Goal: Task Accomplishment & Management: Use online tool/utility

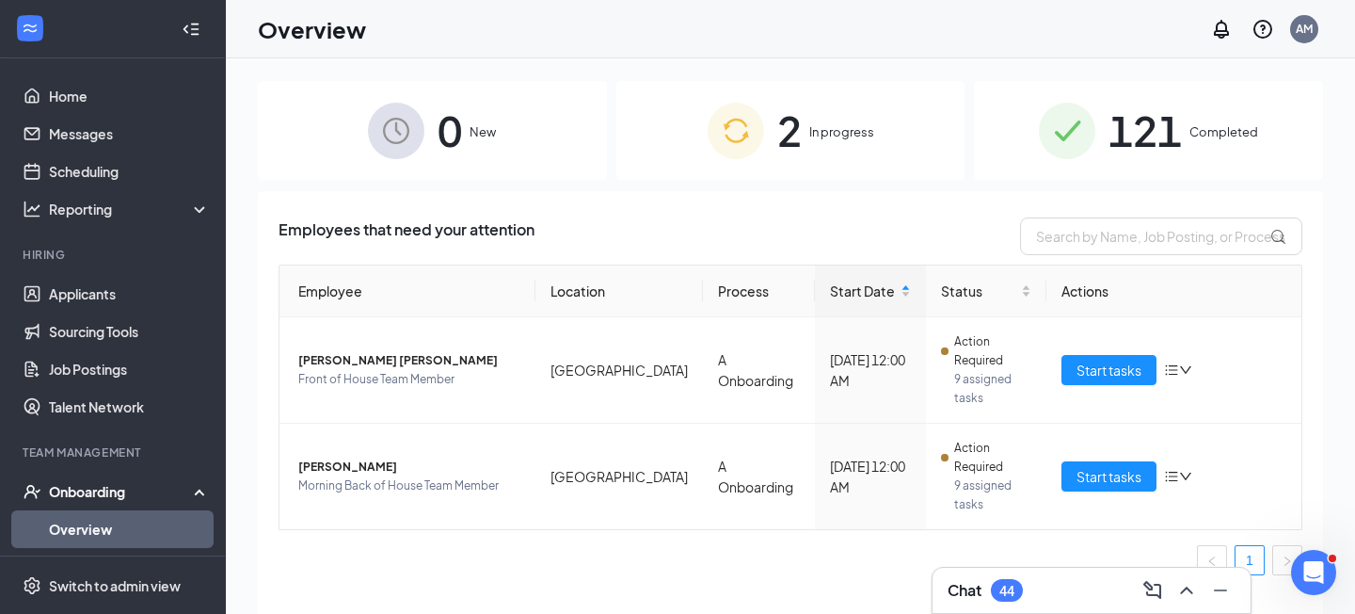
click at [258, 325] on div "Employees that need your attention Employee Location Process Start Date Status …" at bounding box center [790, 426] width 1065 height 470
click at [1103, 359] on span "Start tasks" at bounding box center [1109, 369] width 65 height 21
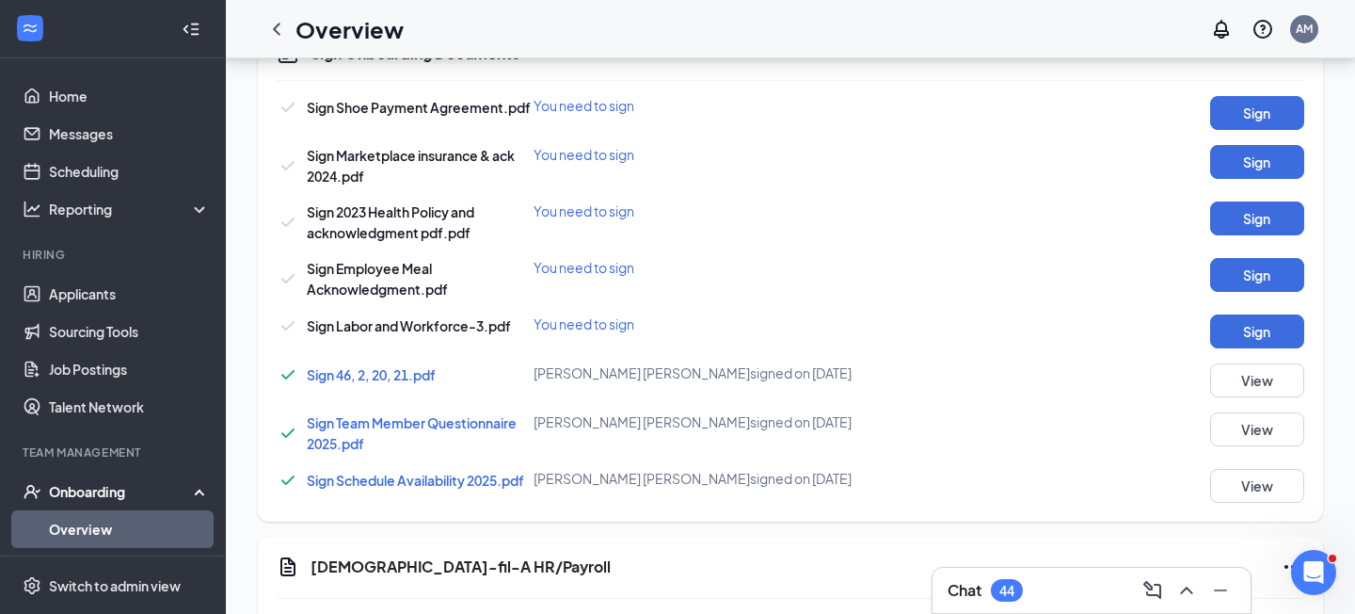
scroll to position [1273, 0]
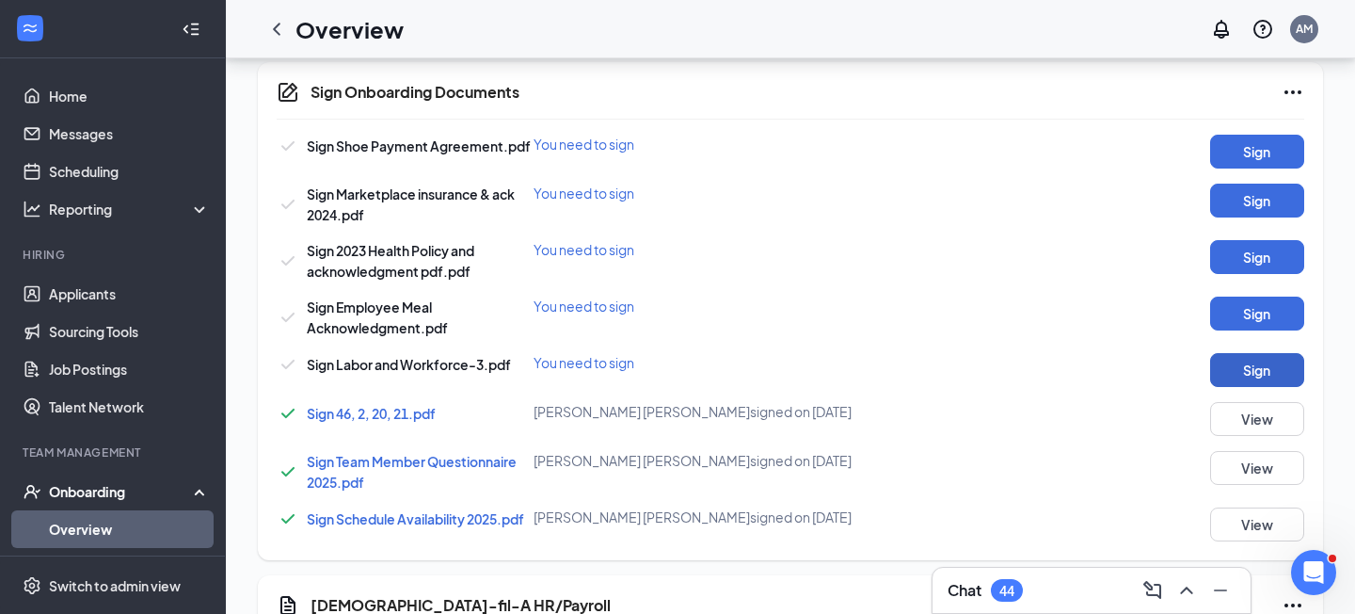
click at [1244, 353] on button "Sign" at bounding box center [1257, 370] width 94 height 34
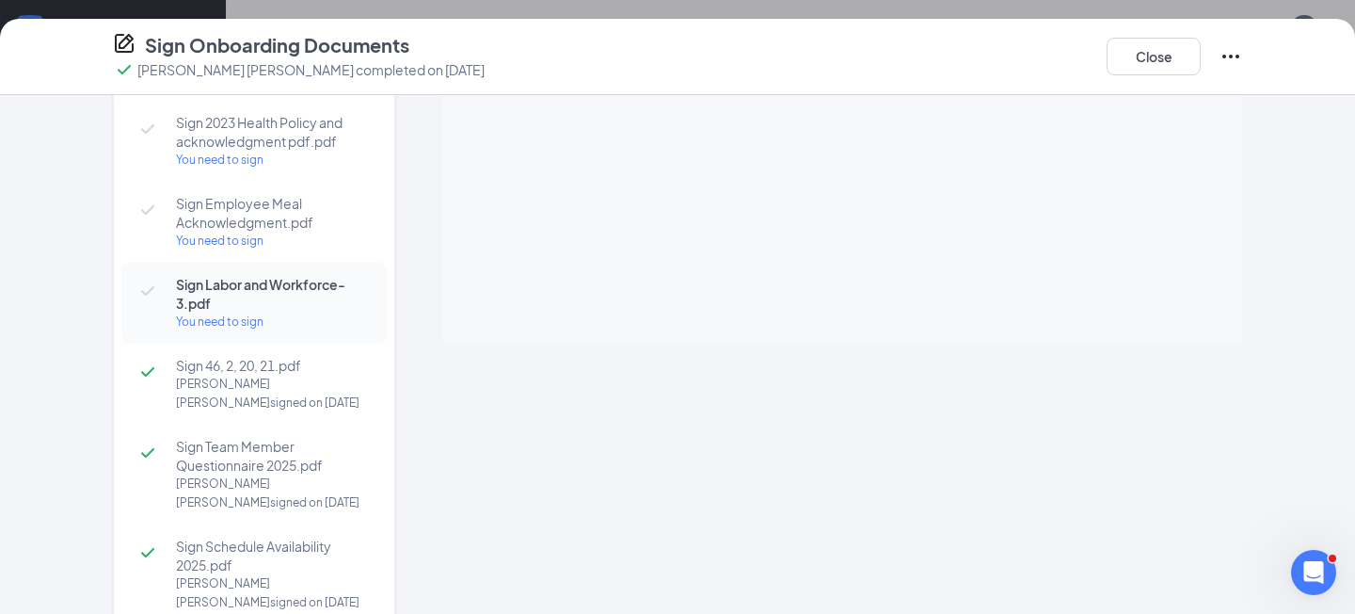
scroll to position [1491, 0]
click at [1159, 57] on button "Close" at bounding box center [1154, 57] width 94 height 38
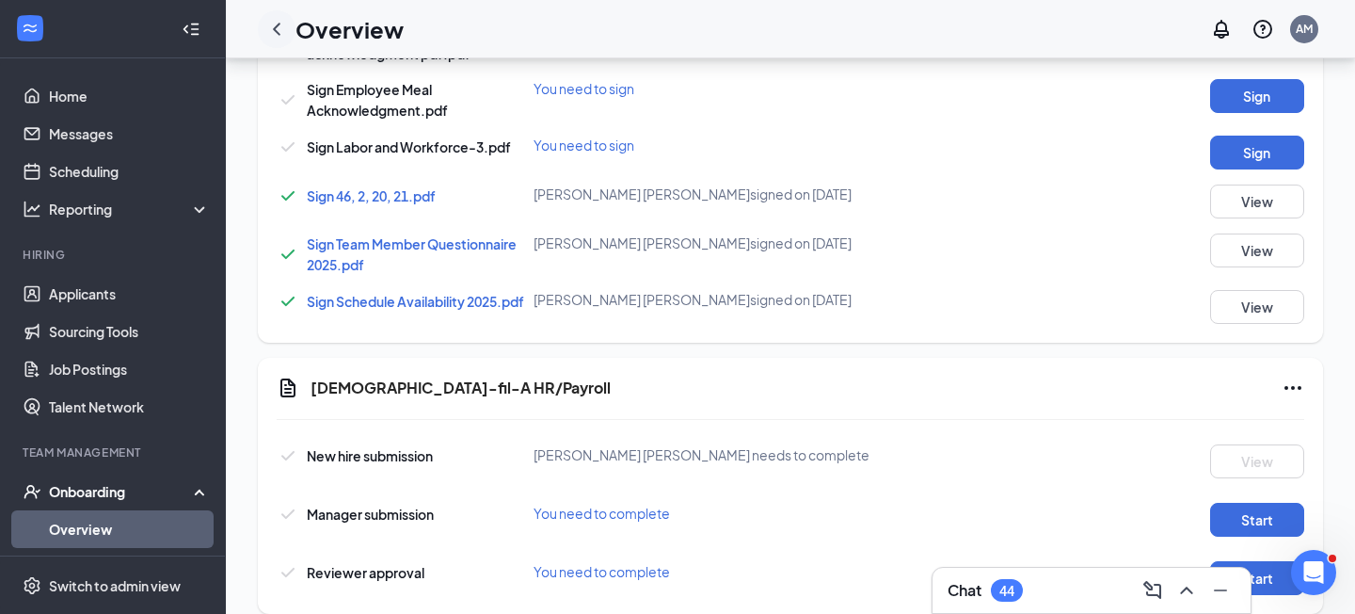
click at [280, 26] on icon "ChevronLeft" at bounding box center [276, 29] width 23 height 23
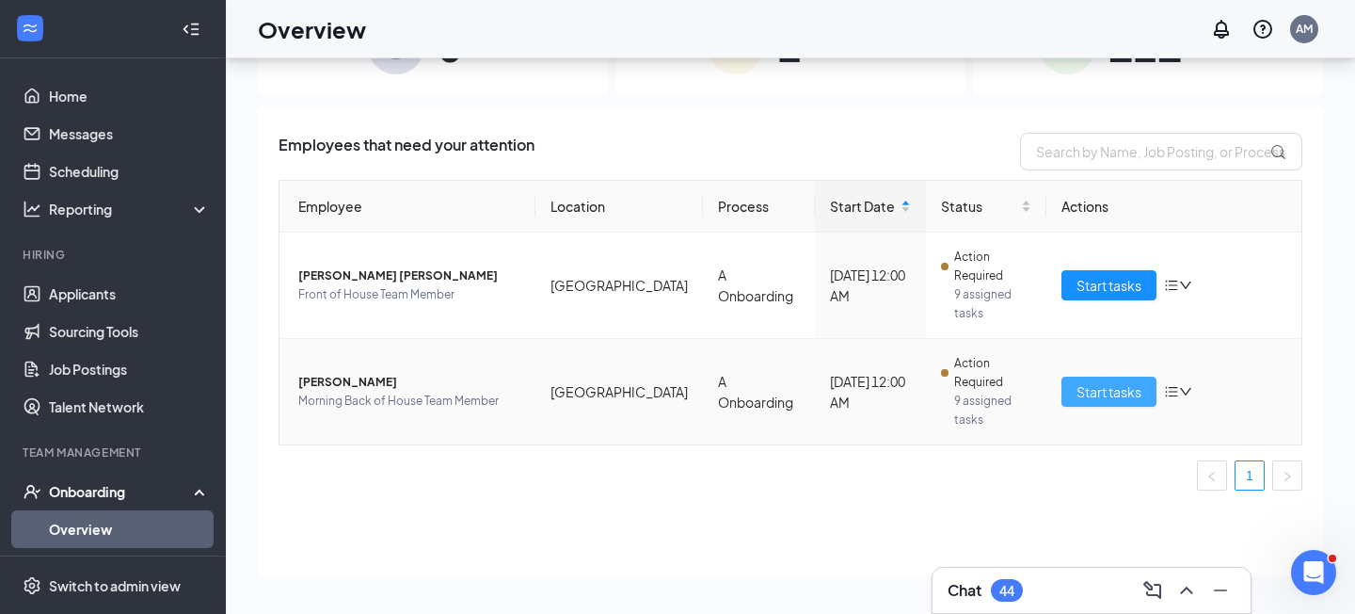
click at [1107, 381] on span "Start tasks" at bounding box center [1109, 391] width 65 height 21
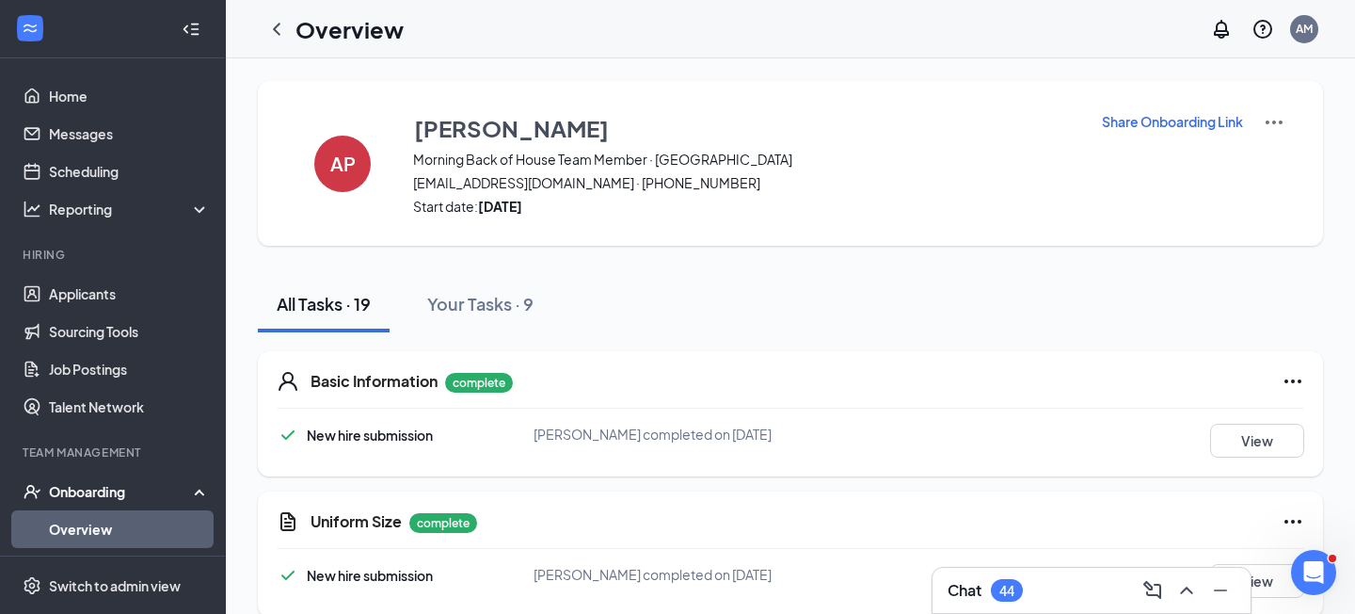
click at [1133, 119] on p "Share Onboarding Link" at bounding box center [1172, 121] width 141 height 19
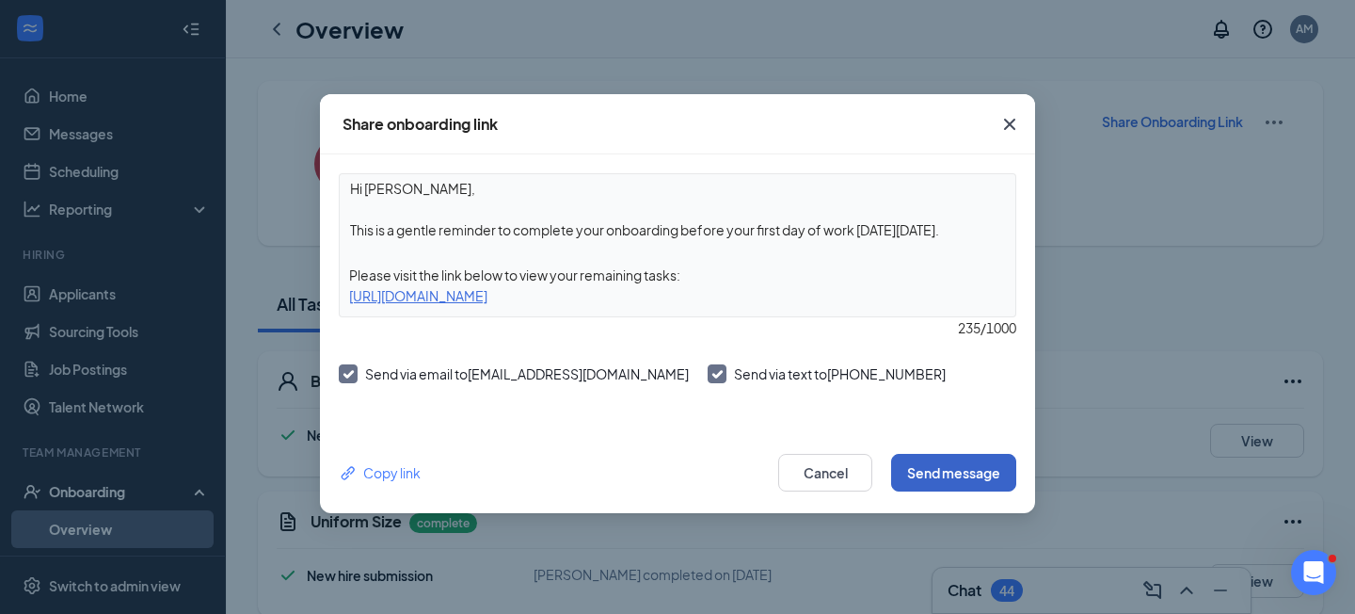
click at [937, 479] on button "Send message" at bounding box center [953, 473] width 125 height 38
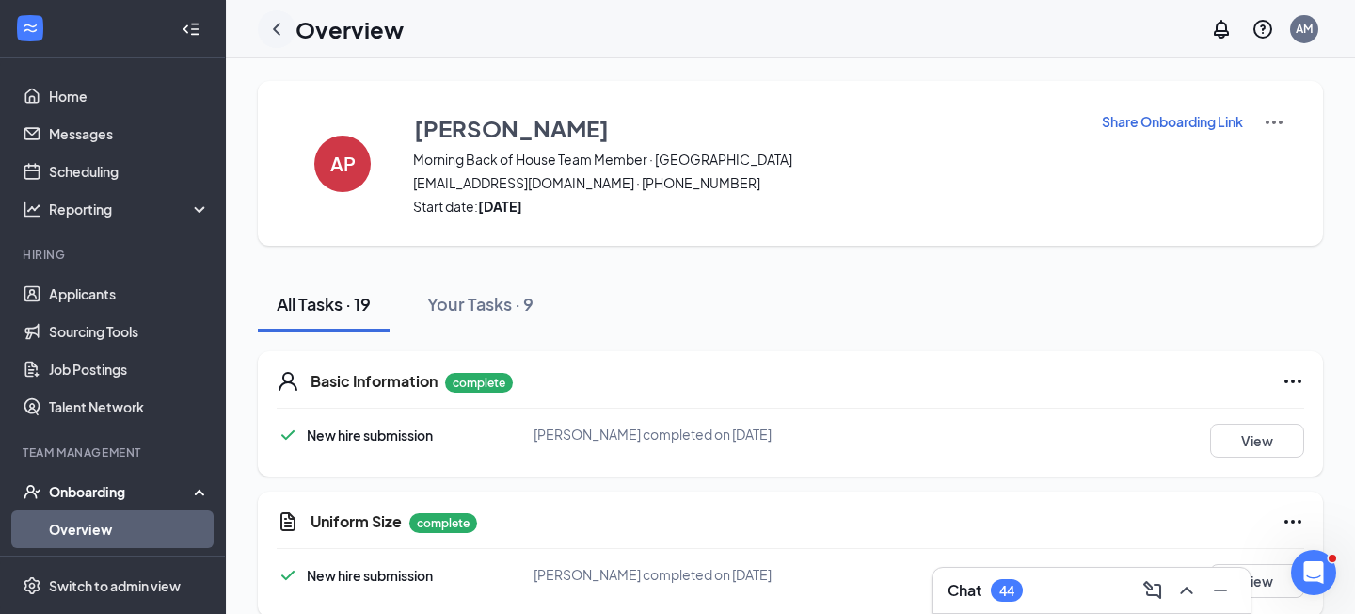
click at [274, 24] on icon "ChevronLeft" at bounding box center [276, 29] width 23 height 23
